Goal: Information Seeking & Learning: Learn about a topic

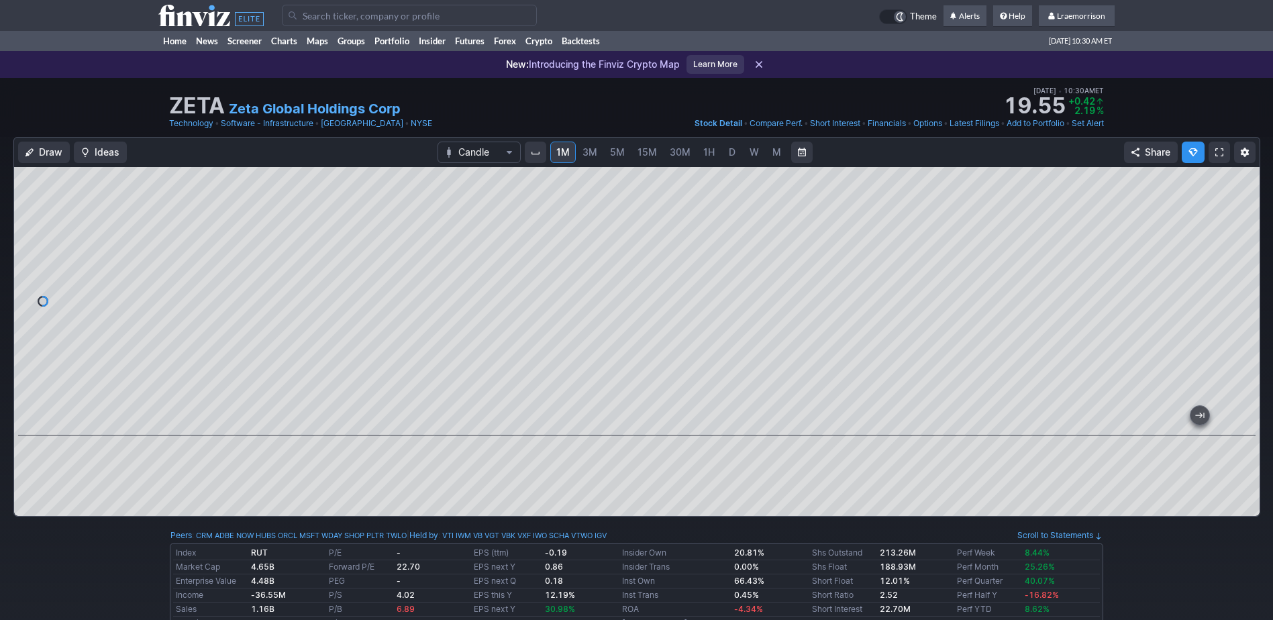
click at [311, 13] on input "Search" at bounding box center [409, 15] width 255 height 21
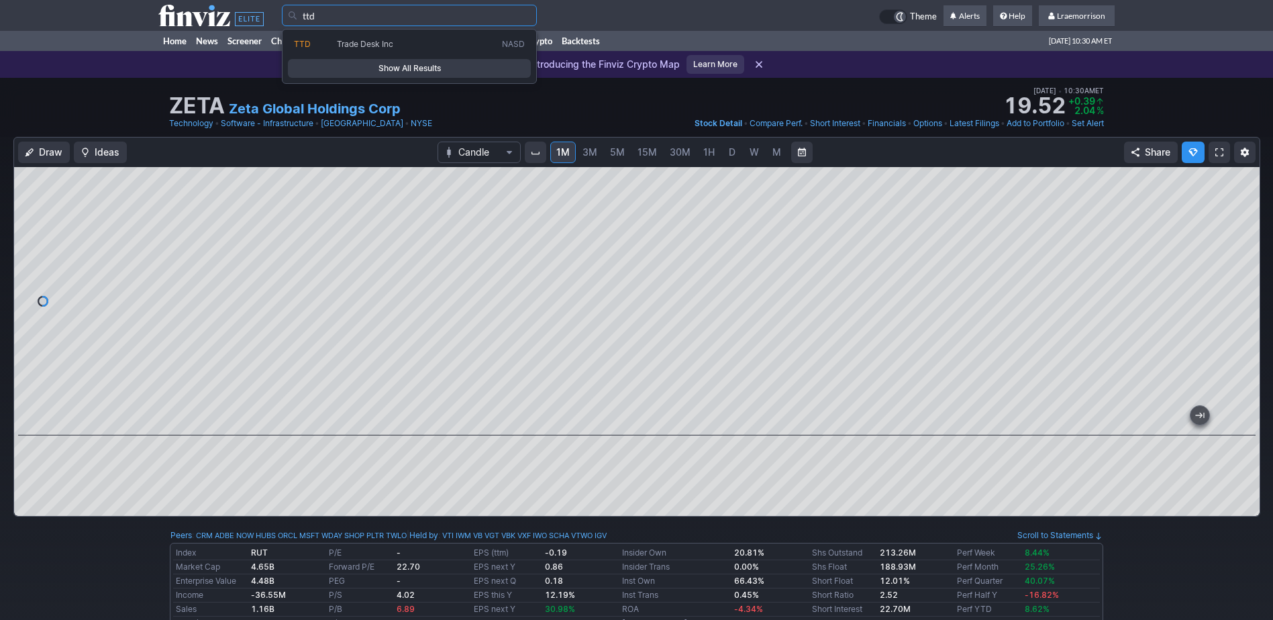
type input "ttd"
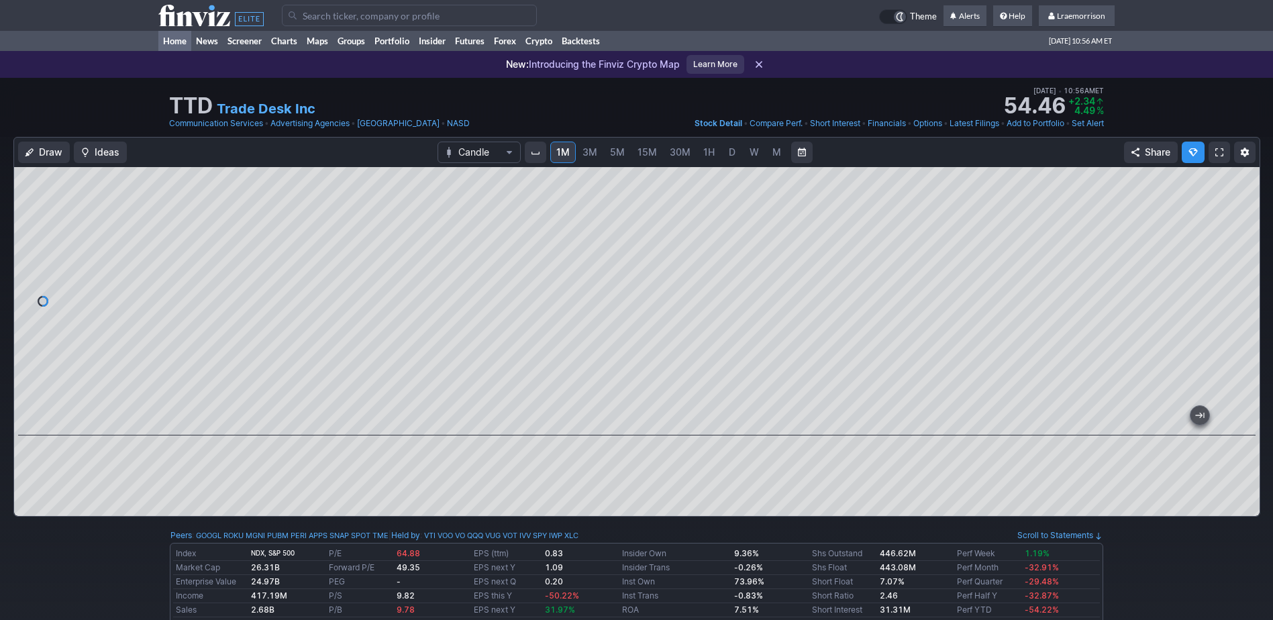
click at [167, 37] on link "Home" at bounding box center [174, 41] width 33 height 20
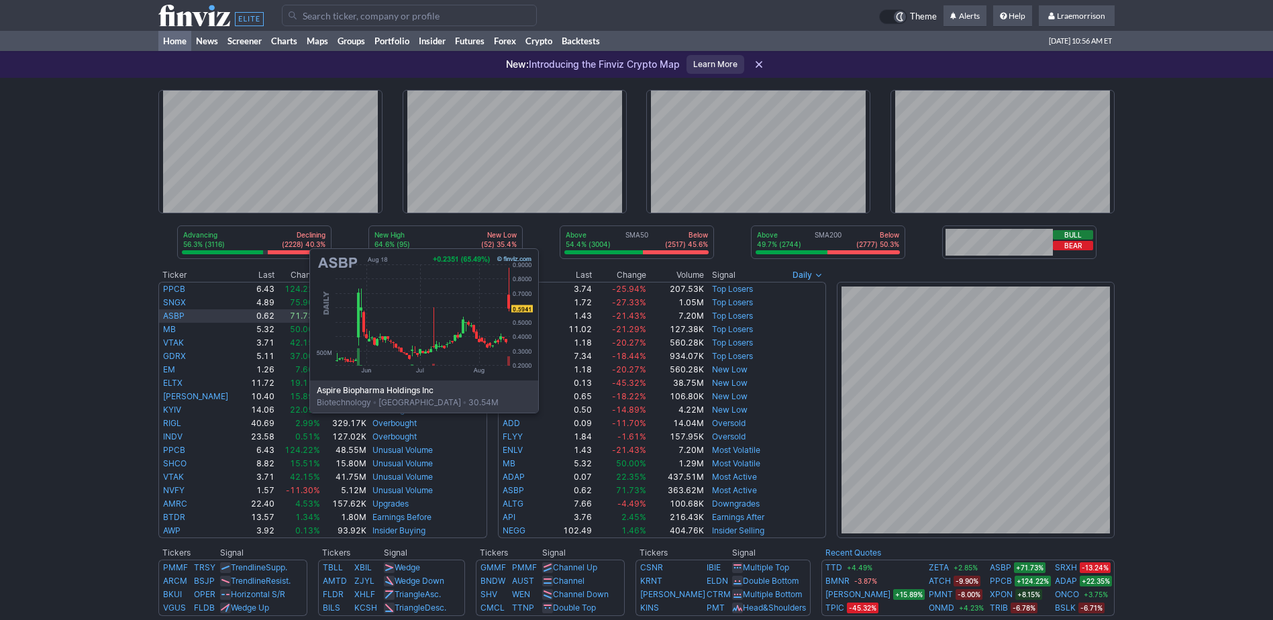
click at [175, 312] on link "ASBP" at bounding box center [173, 316] width 21 height 10
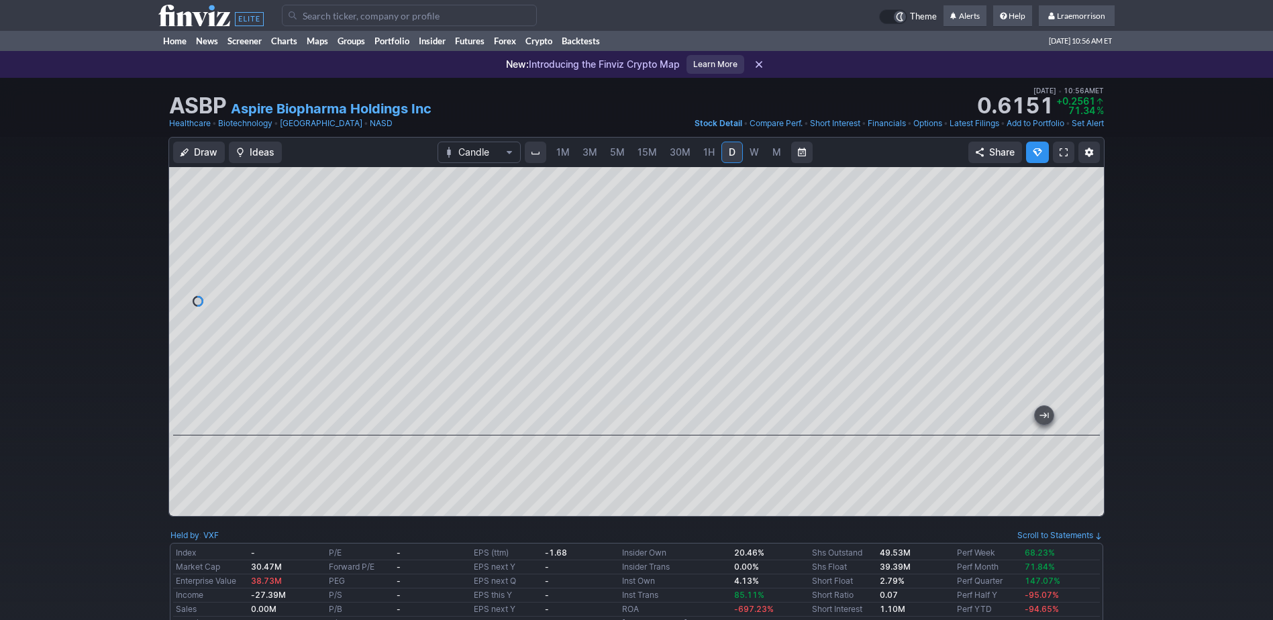
click at [545, 456] on div at bounding box center [636, 341] width 935 height 349
click at [560, 154] on span "1M" at bounding box center [562, 151] width 13 height 11
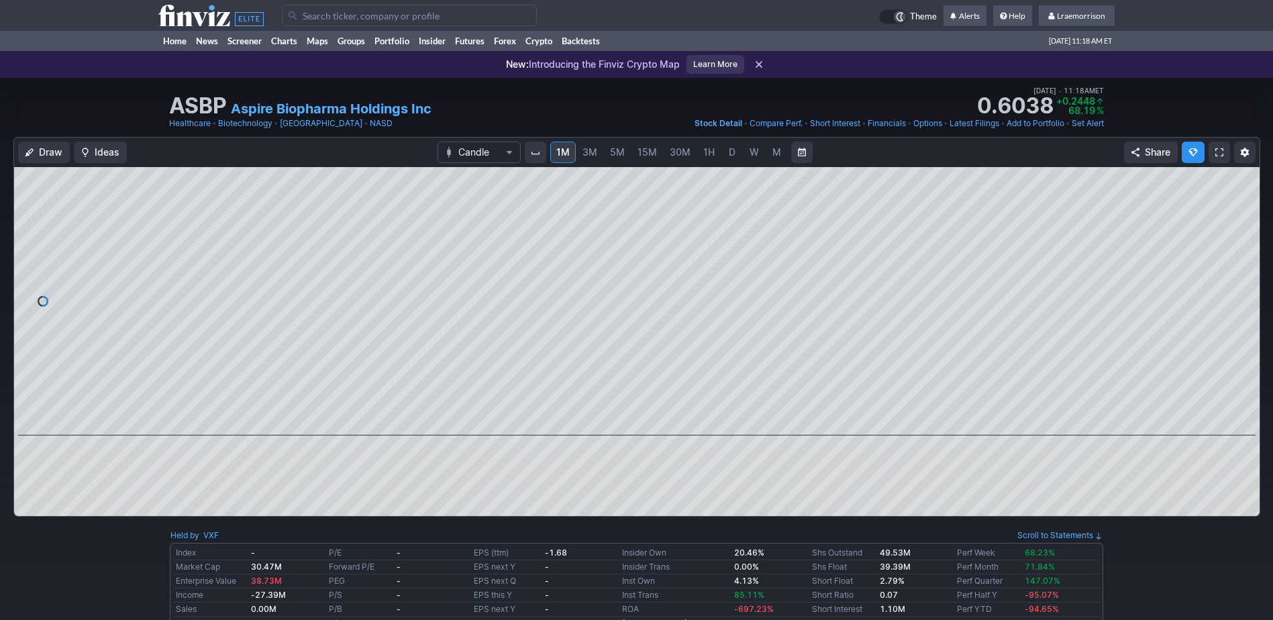
click at [1238, 297] on div at bounding box center [636, 301] width 1245 height 268
click at [172, 39] on link "Home" at bounding box center [174, 41] width 33 height 20
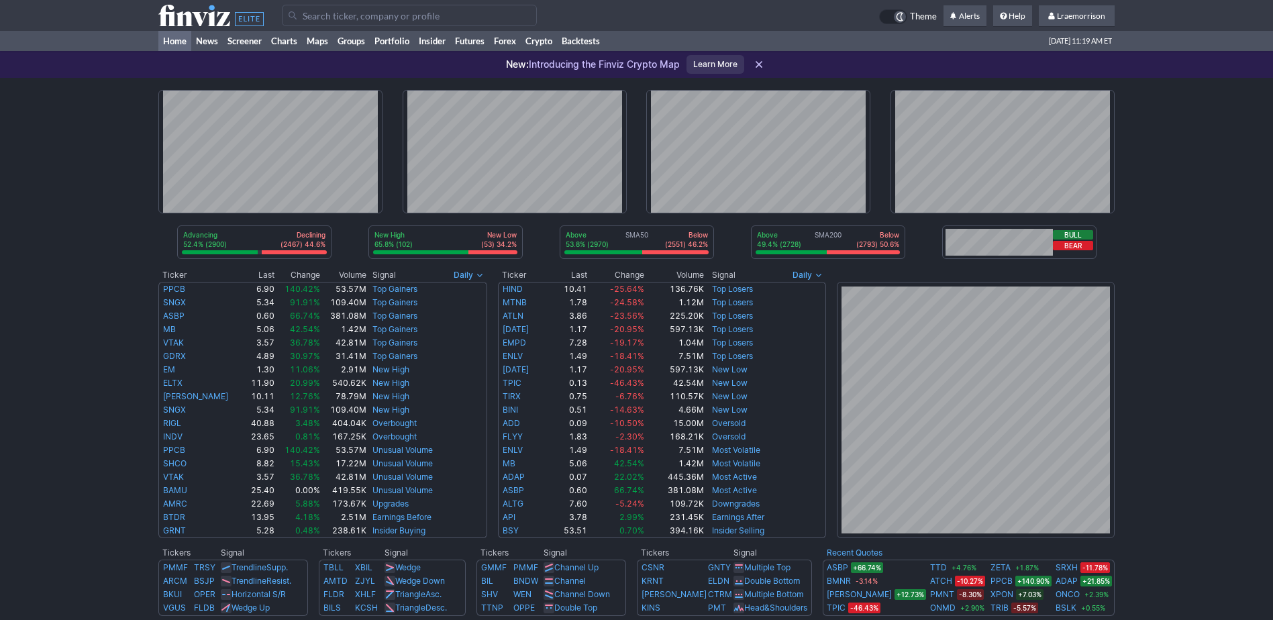
click at [319, 13] on input "Search" at bounding box center [409, 15] width 255 height 21
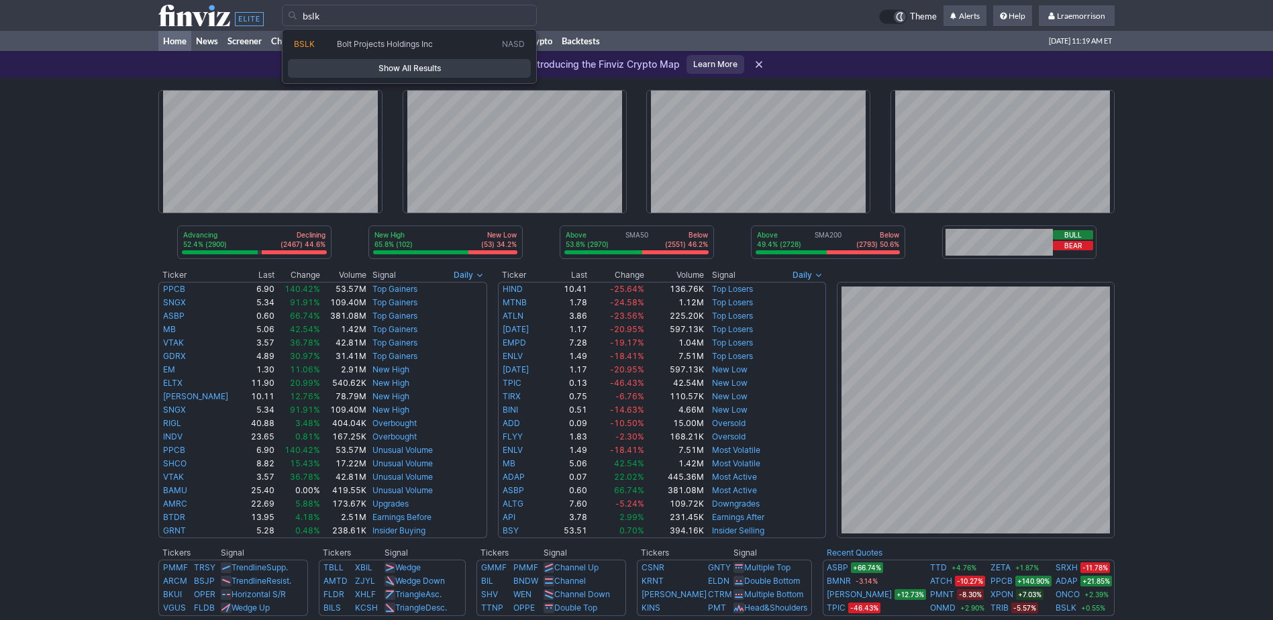
type input "bslk"
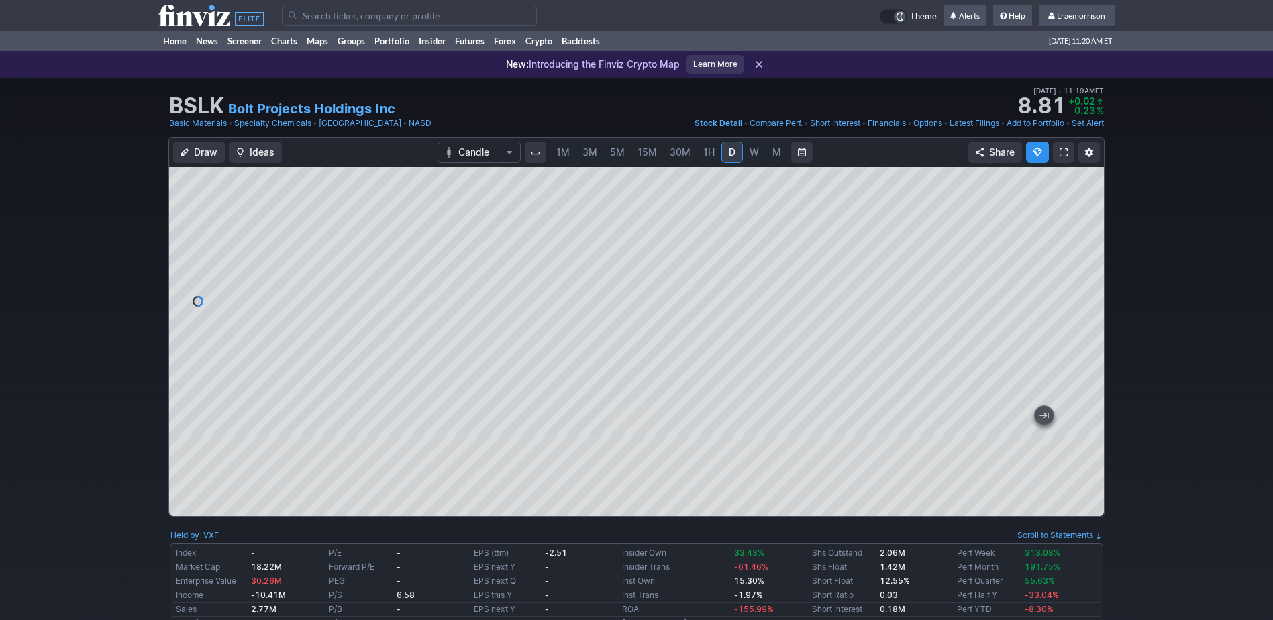
click at [482, 487] on div at bounding box center [636, 341] width 935 height 349
click at [568, 149] on span "1M" at bounding box center [562, 151] width 13 height 11
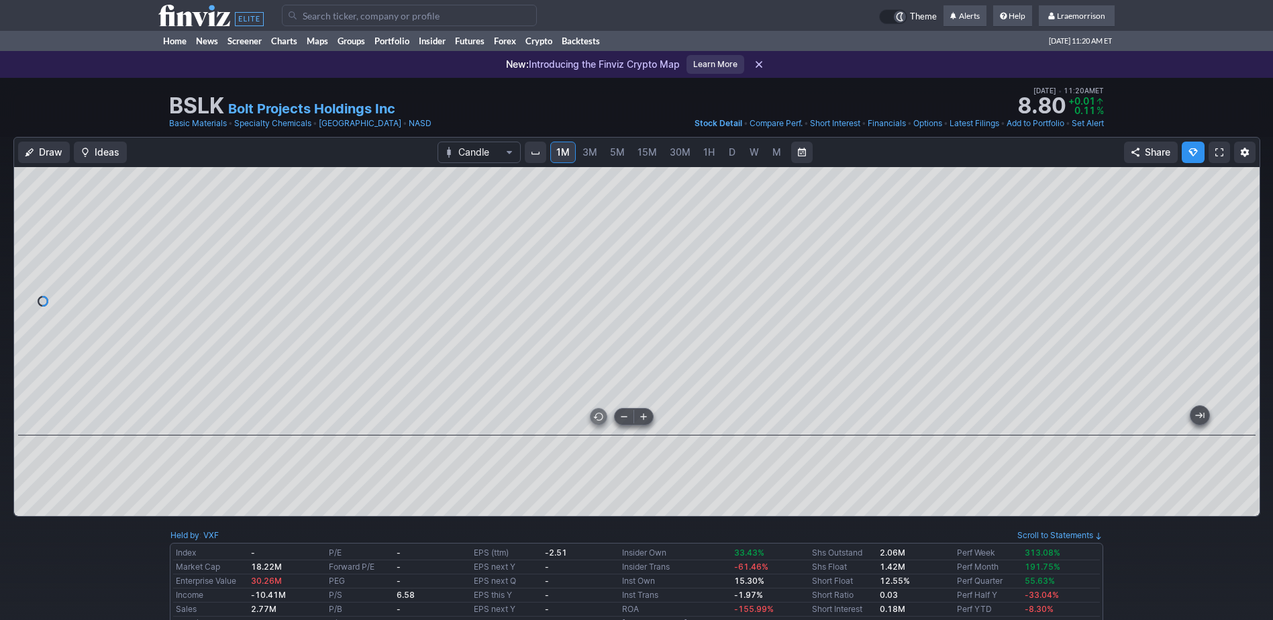
click at [622, 433] on div at bounding box center [636, 301] width 1245 height 268
click at [811, 393] on div at bounding box center [636, 301] width 1245 height 268
click at [330, 12] on input "Search" at bounding box center [409, 15] width 255 height 21
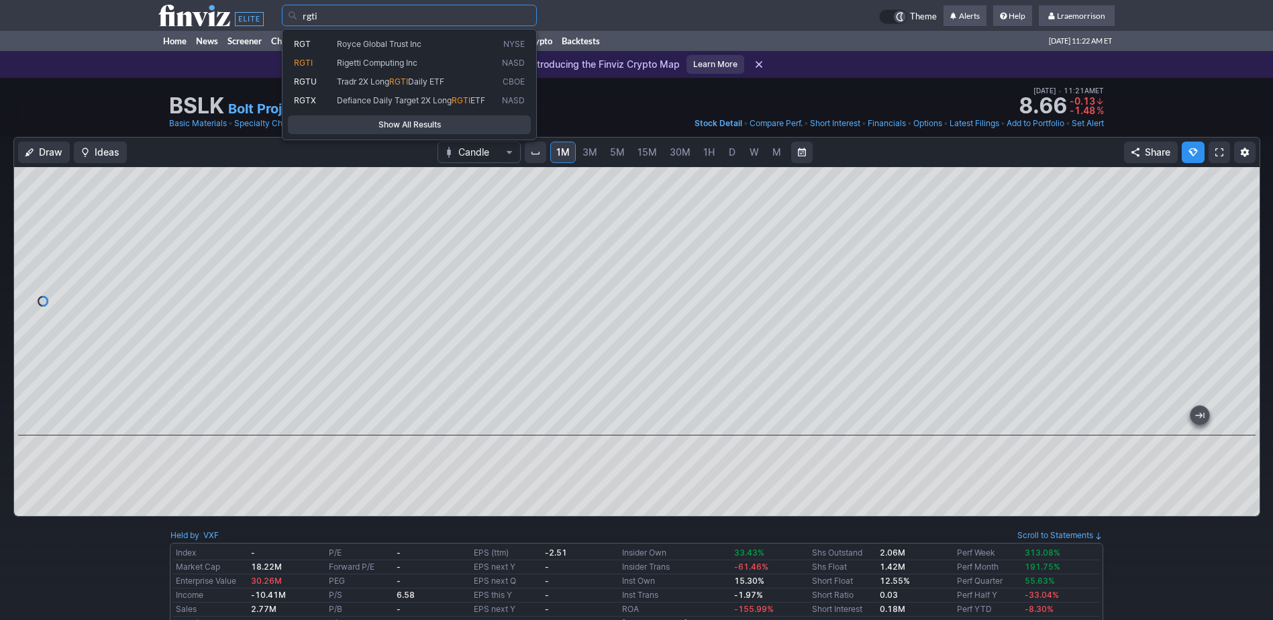
type input "rgti"
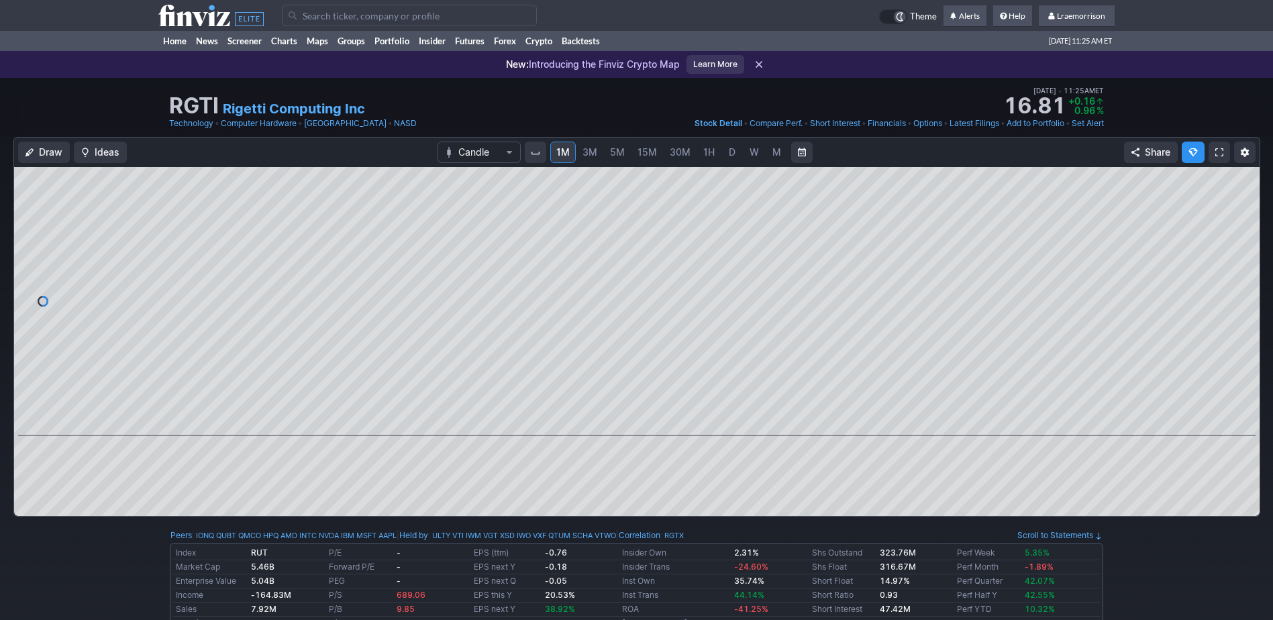
click at [306, 15] on input "Search" at bounding box center [409, 15] width 255 height 21
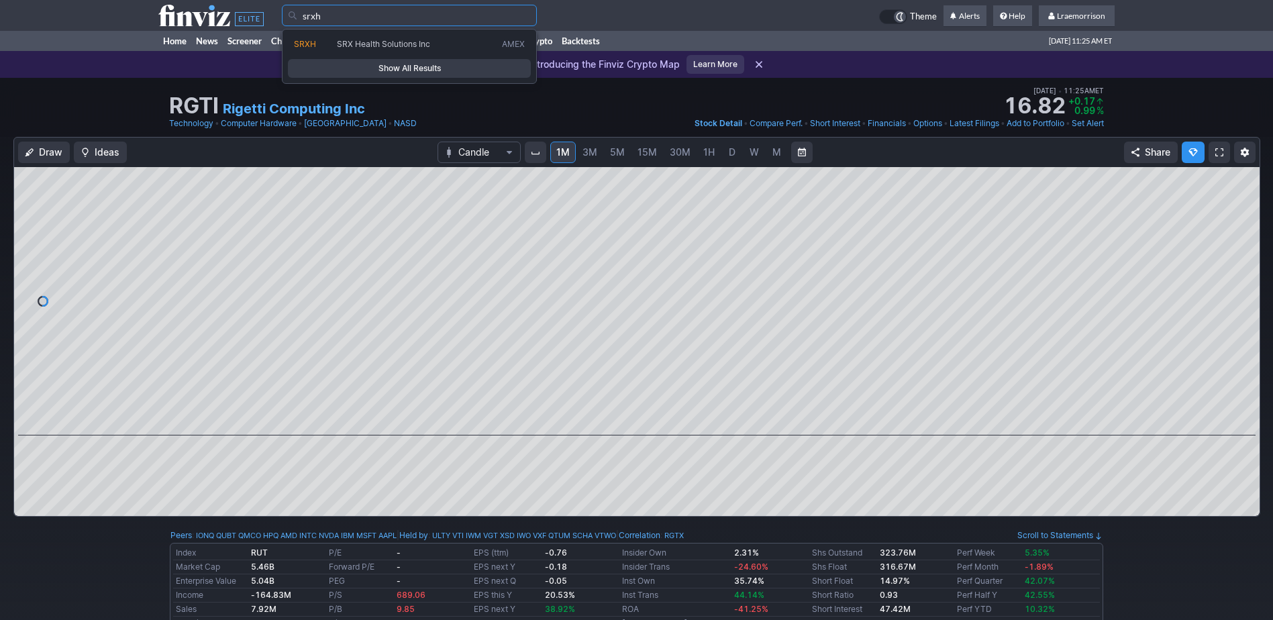
click at [346, 40] on span "SRX Health Solutions Inc" at bounding box center [383, 44] width 93 height 10
type input "SRXH"
